Goal: Task Accomplishment & Management: Use online tool/utility

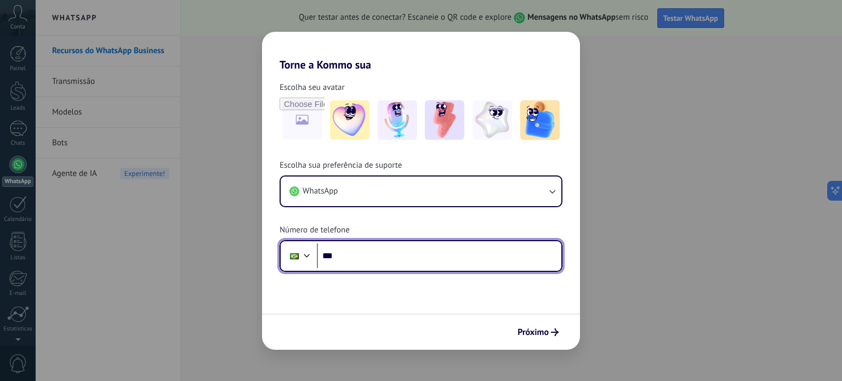
click at [370, 257] on input "***" at bounding box center [439, 255] width 244 height 25
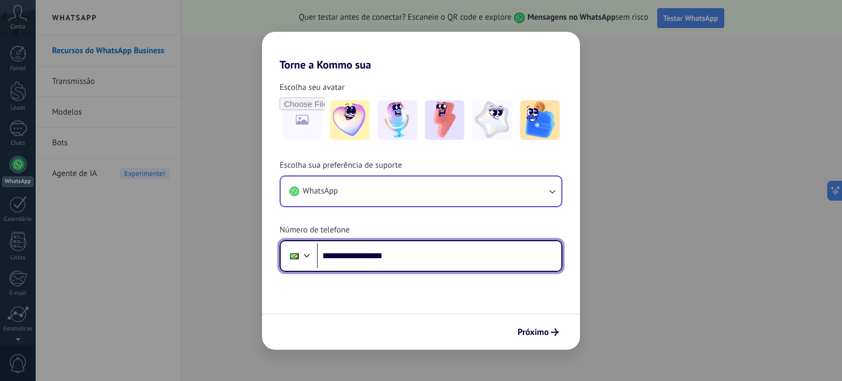
type input "**********"
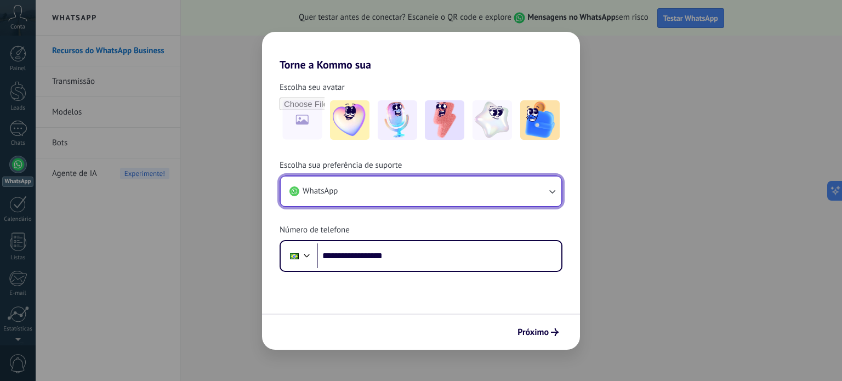
click at [499, 188] on button "WhatsApp" at bounding box center [421, 191] width 281 height 30
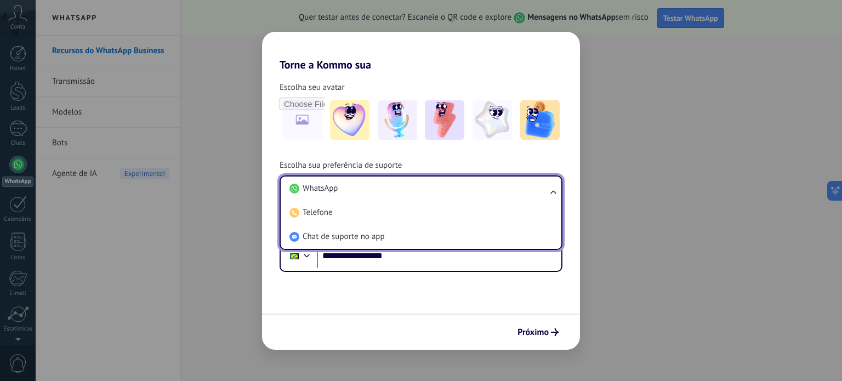
click at [499, 188] on li "WhatsApp" at bounding box center [418, 188] width 267 height 24
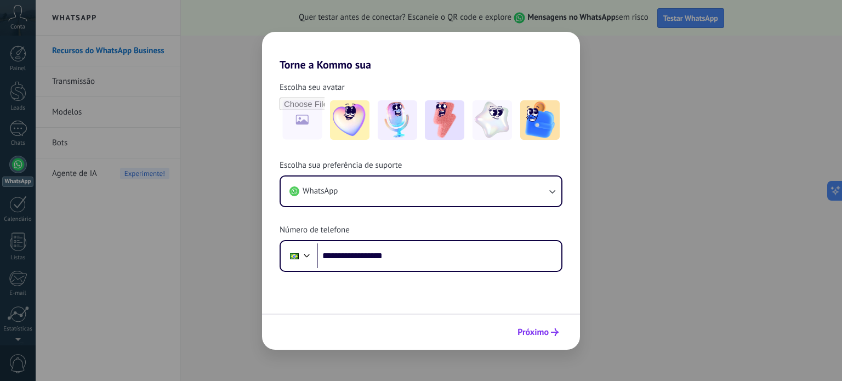
click at [528, 330] on span "Próximo" at bounding box center [532, 332] width 31 height 8
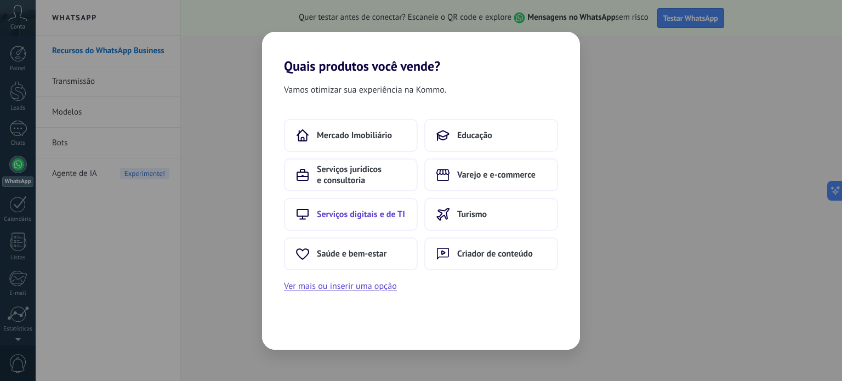
click at [356, 213] on span "Serviços digitais e de TI" at bounding box center [361, 214] width 88 height 11
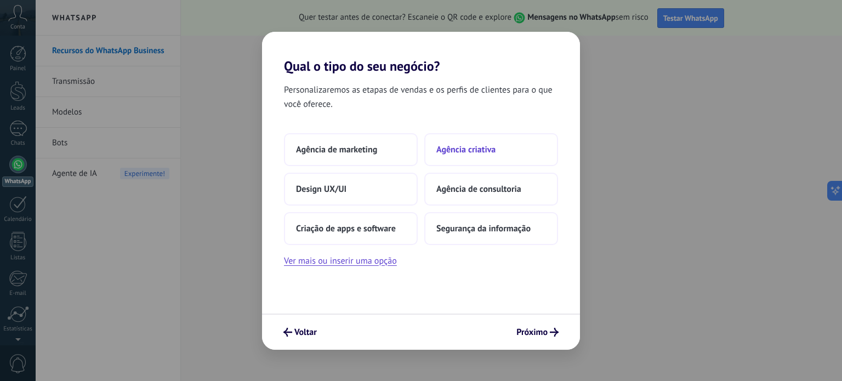
click at [477, 153] on span "Agência criativa" at bounding box center [465, 149] width 59 height 11
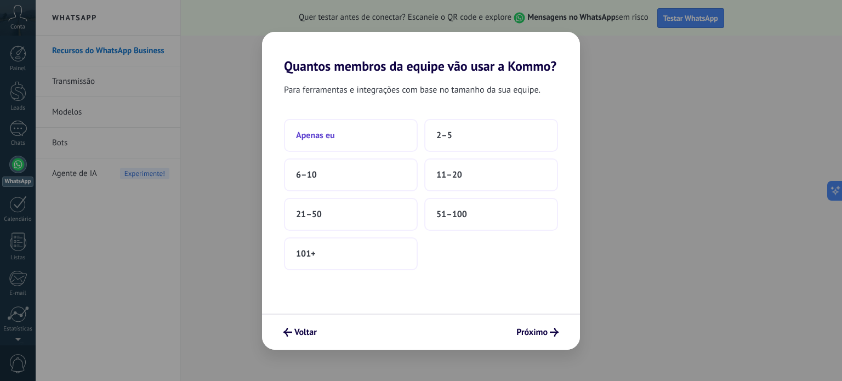
click at [374, 135] on button "Apenas eu" at bounding box center [351, 135] width 134 height 33
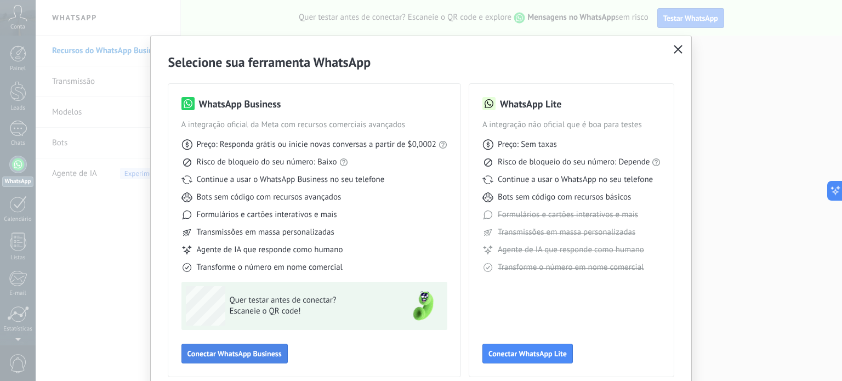
click at [265, 359] on button "Conectar WhatsApp Business" at bounding box center [234, 354] width 106 height 20
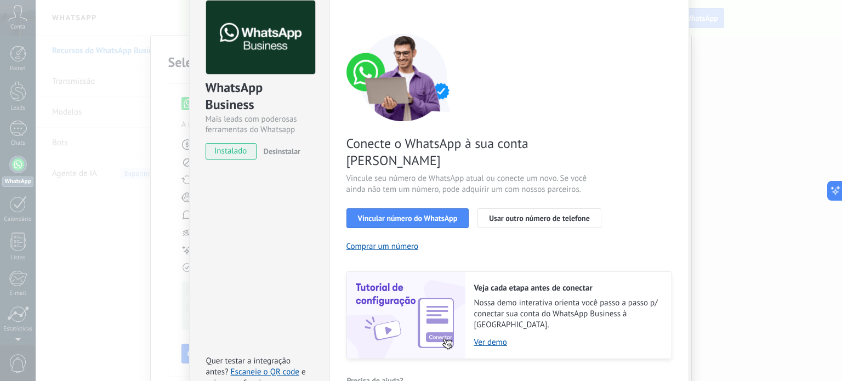
scroll to position [97, 0]
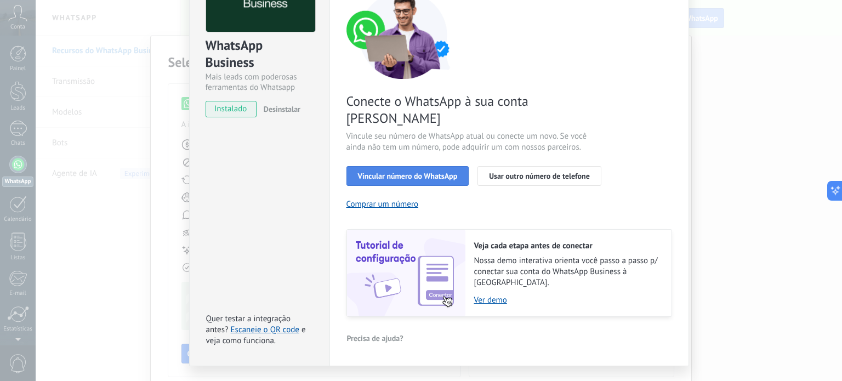
click at [427, 172] on span "Vincular número do WhatsApp" at bounding box center [408, 176] width 100 height 8
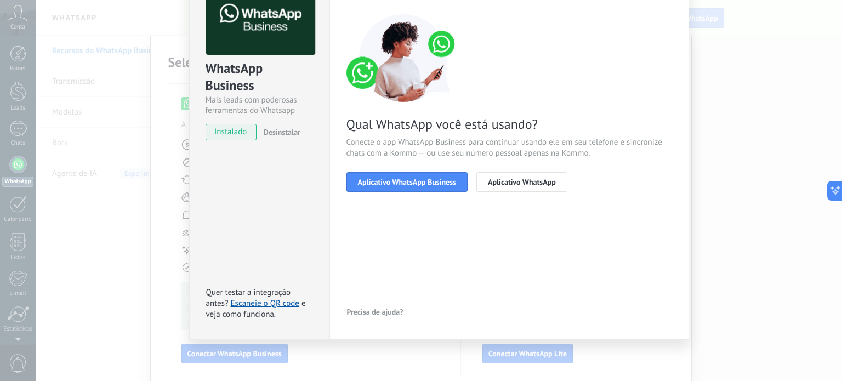
scroll to position [73, 0]
click at [419, 180] on span "Aplicativo WhatsApp Business" at bounding box center [407, 183] width 98 height 8
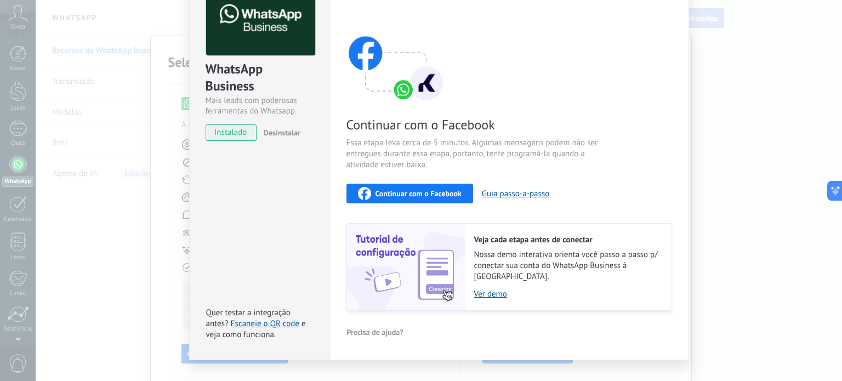
click at [428, 190] on span "Continuar com o Facebook" at bounding box center [418, 194] width 86 height 8
